Goal: Task Accomplishment & Management: Use online tool/utility

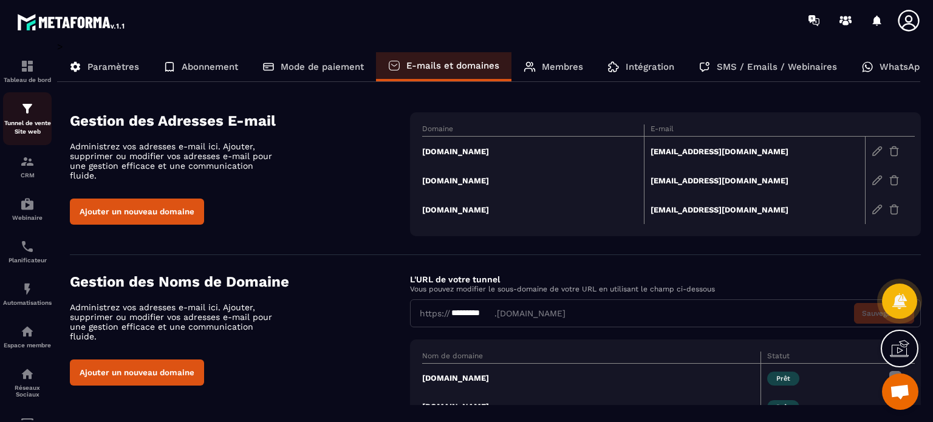
click at [22, 99] on link "Tunnel de vente Site web" at bounding box center [27, 118] width 49 height 53
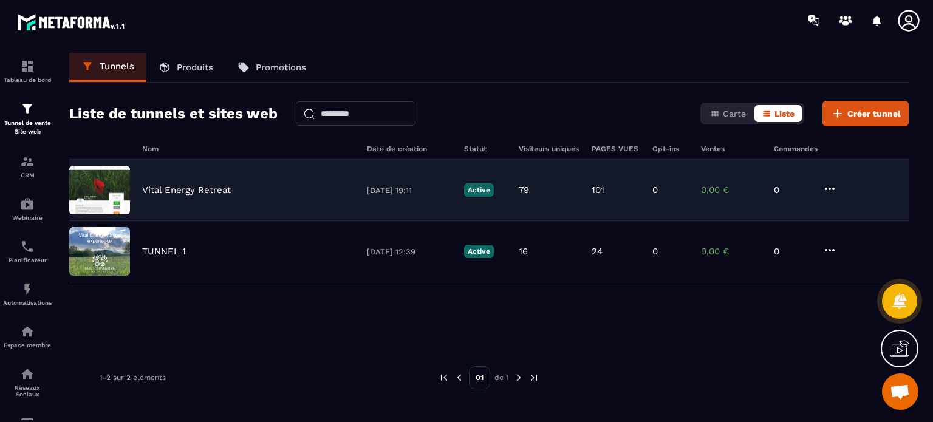
click at [194, 186] on p "Vital Energy Retreat" at bounding box center [186, 190] width 89 height 11
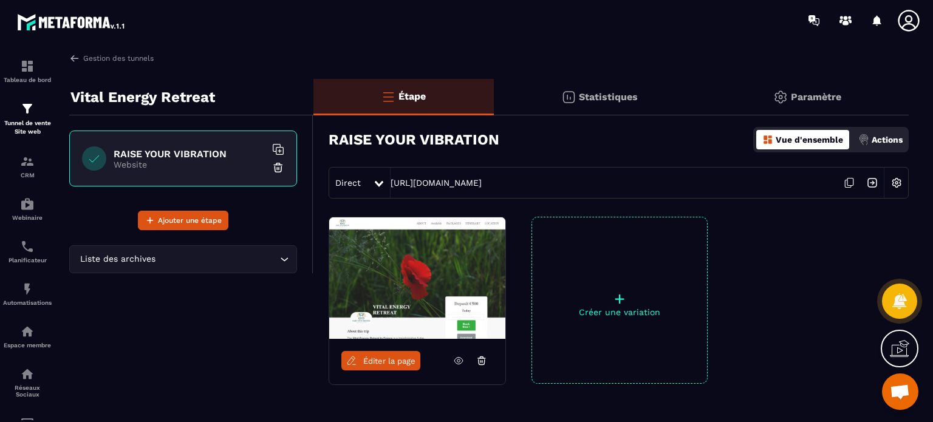
click at [362, 366] on link "Éditer la page" at bounding box center [380, 360] width 79 height 19
